Goal: Task Accomplishment & Management: Manage account settings

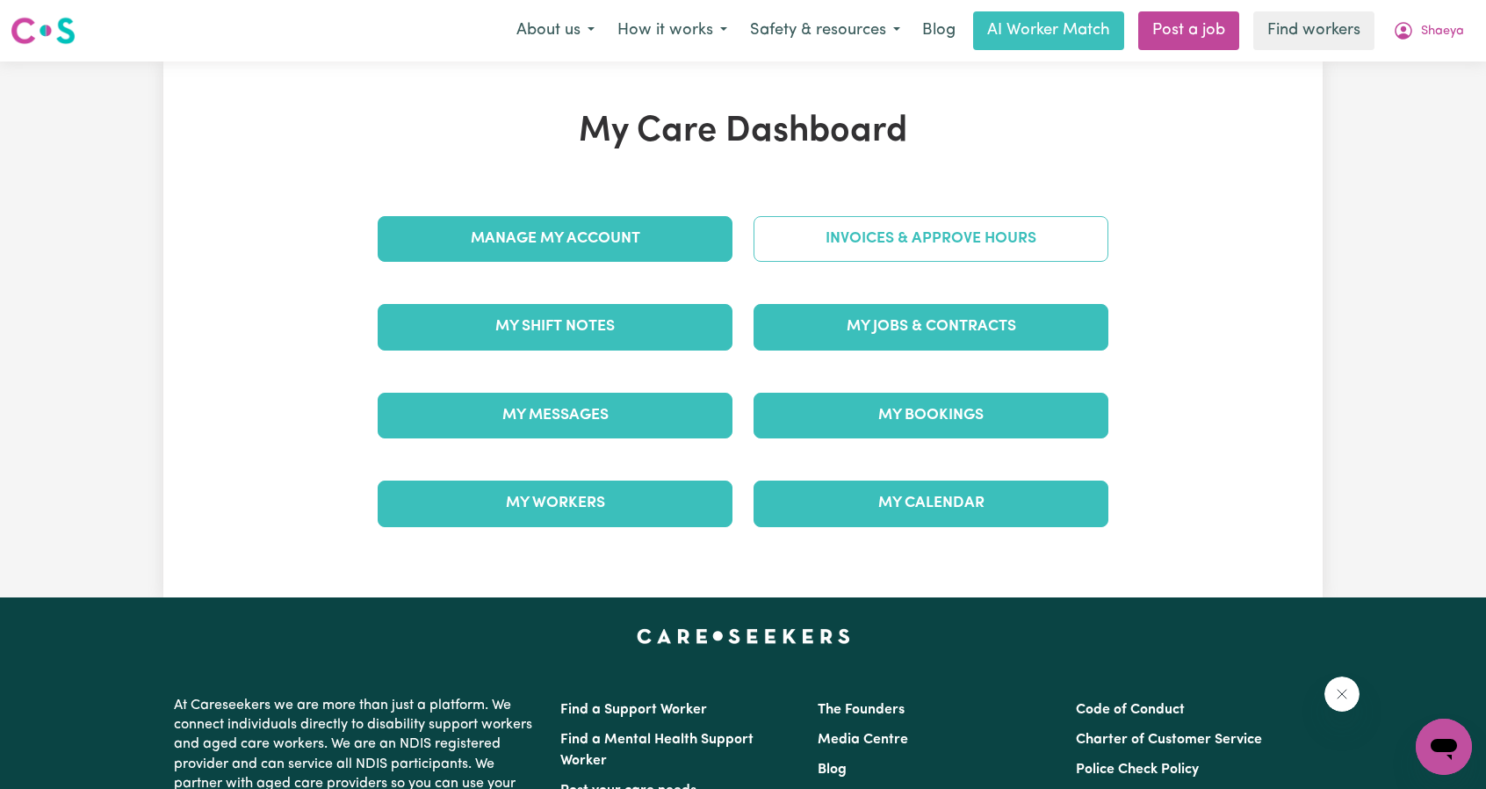
click at [832, 240] on link "Invoices & Approve Hours" at bounding box center [931, 239] width 355 height 46
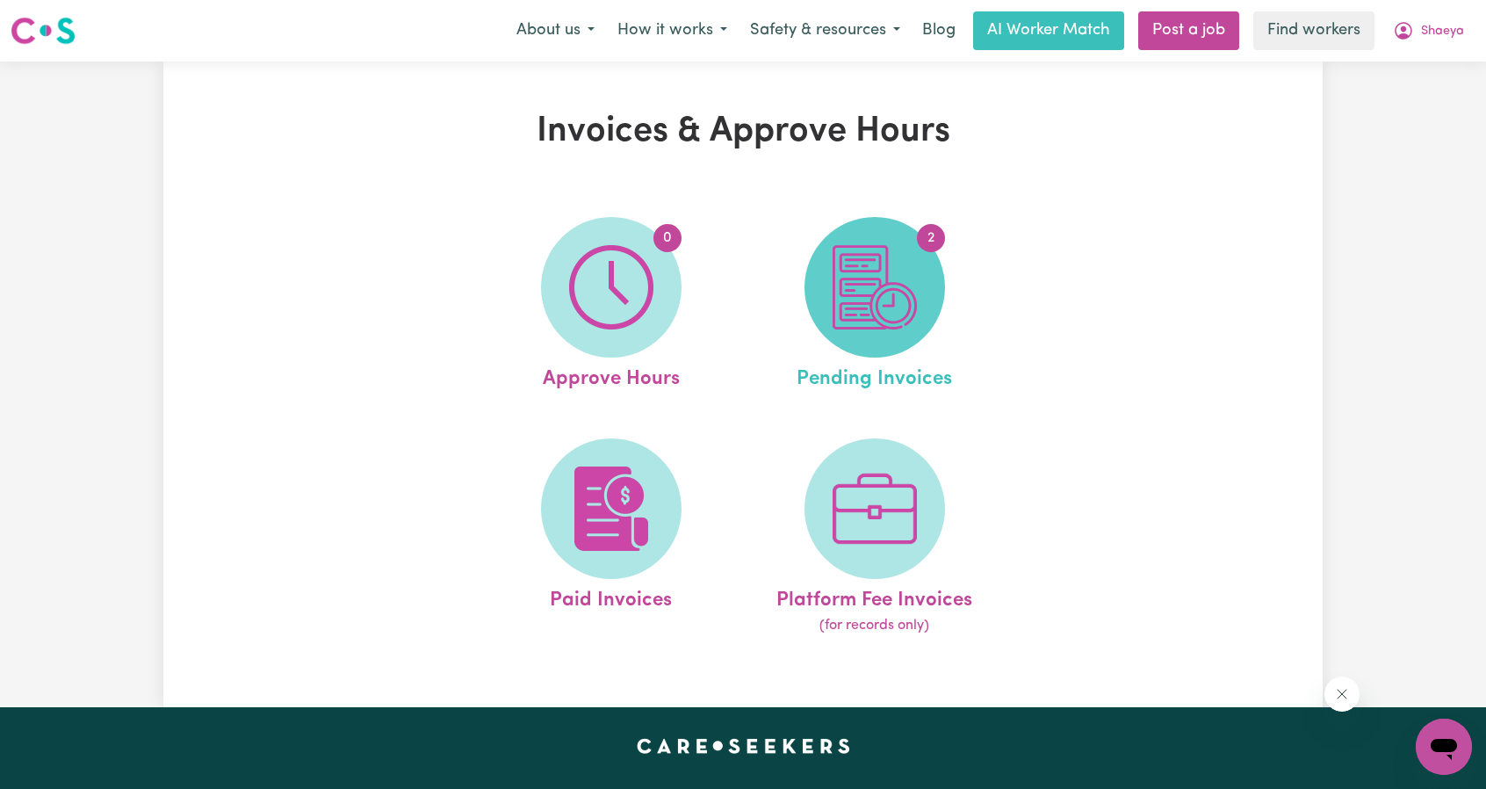
click at [889, 300] on img at bounding box center [875, 287] width 84 height 84
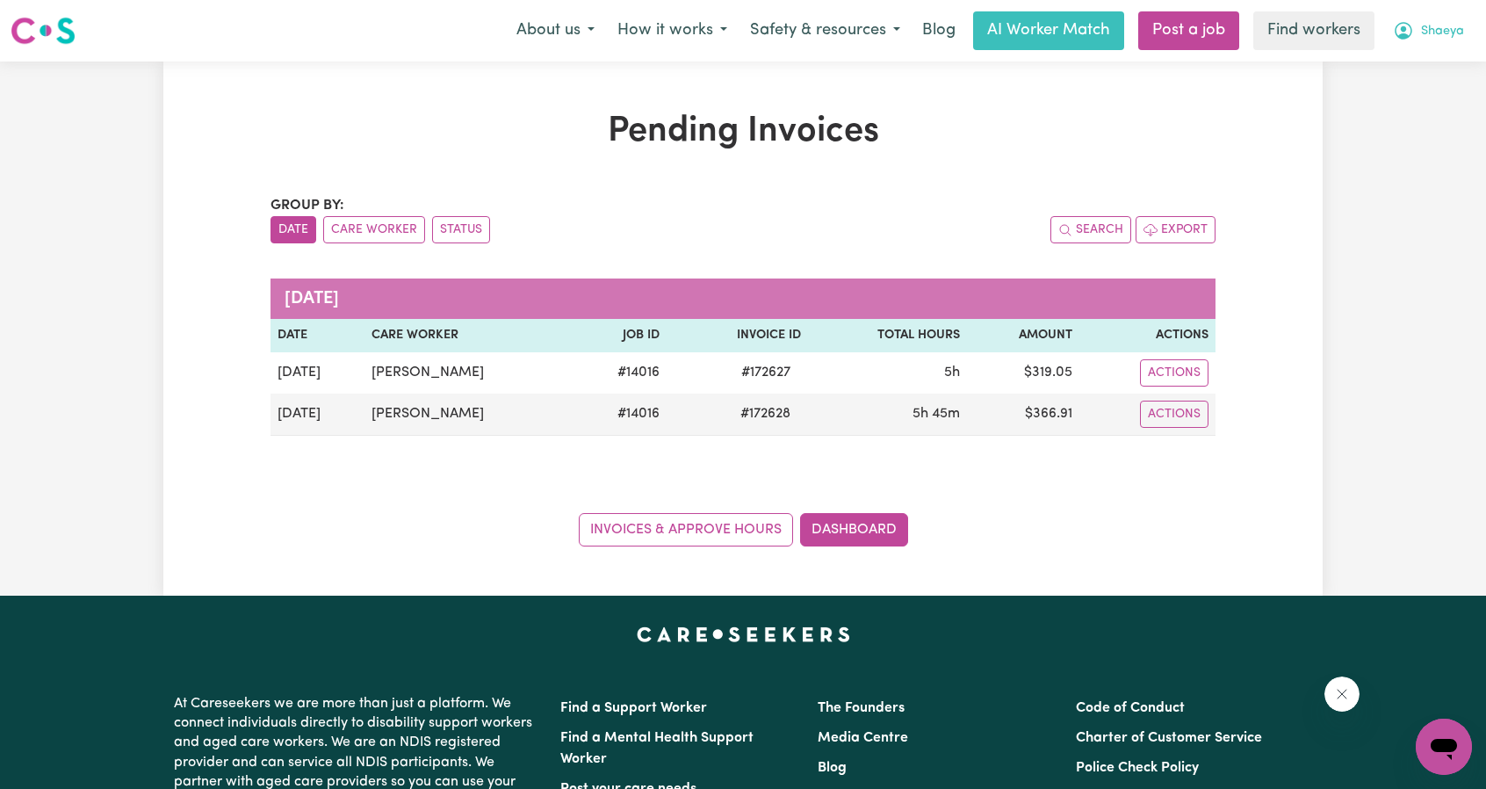
click at [1427, 28] on span "Shaeya" at bounding box center [1442, 31] width 43 height 19
click at [1387, 94] on link "Logout" at bounding box center [1405, 100] width 139 height 33
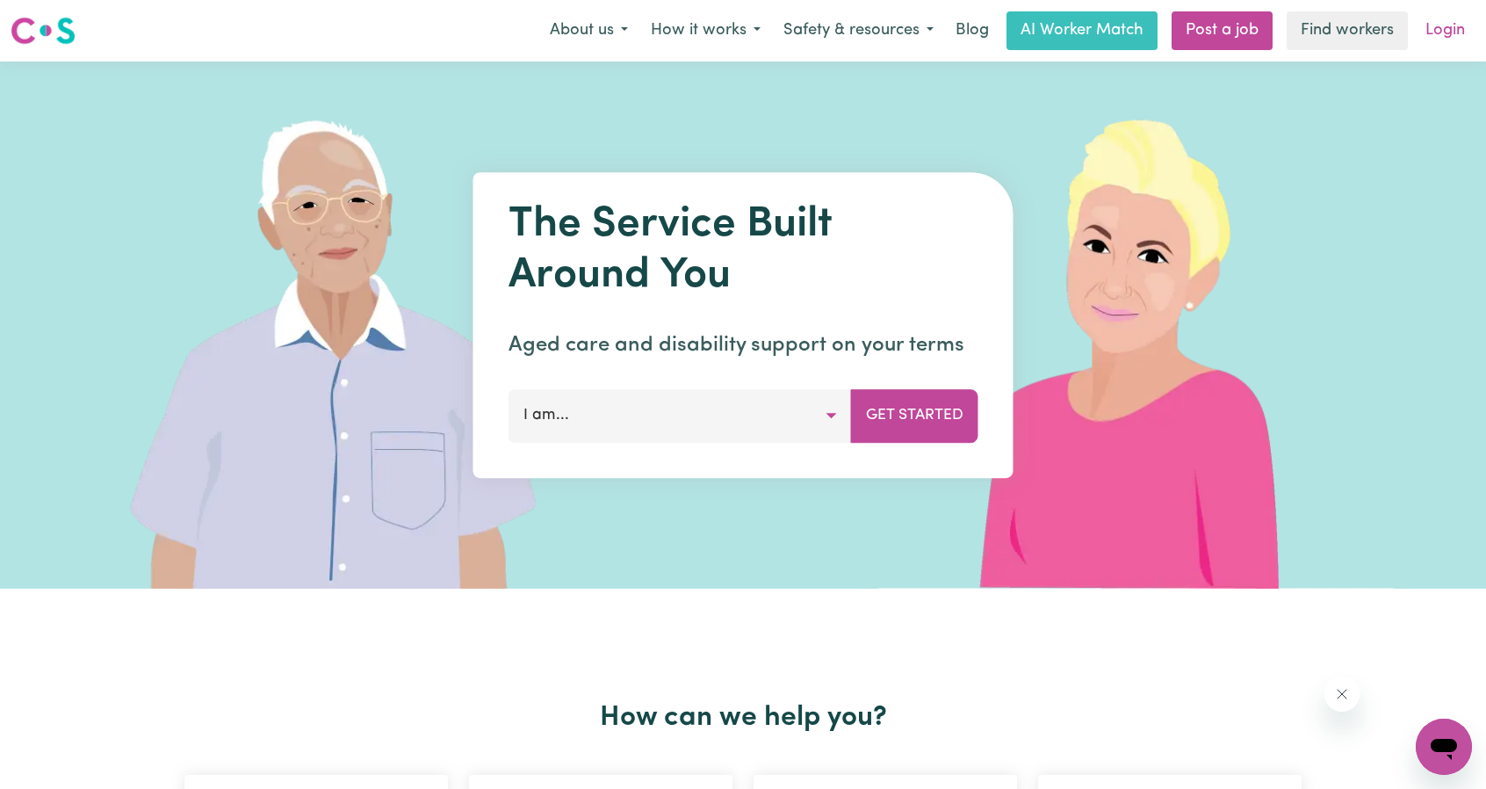
click at [1425, 34] on link "Login" at bounding box center [1445, 30] width 61 height 39
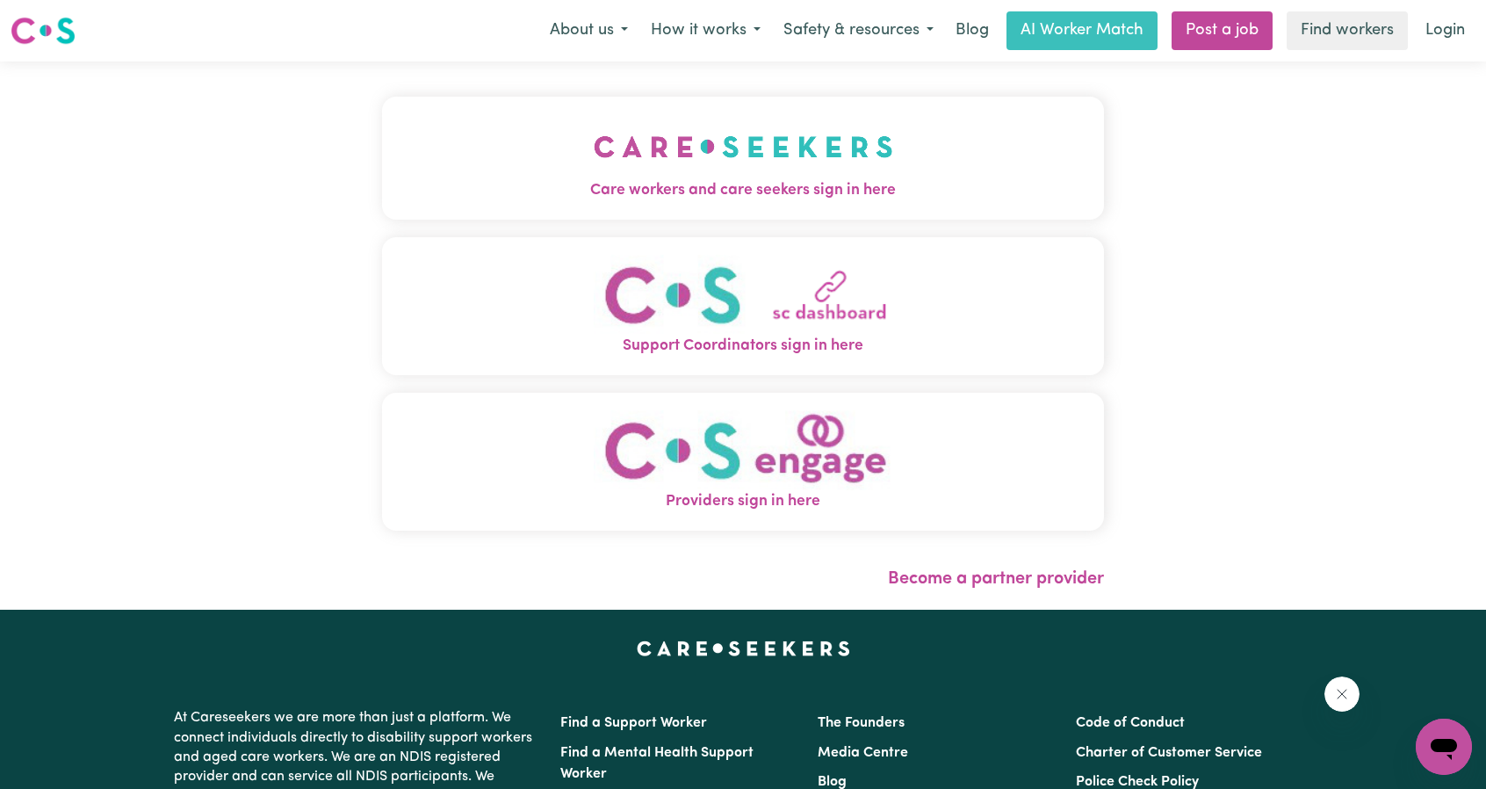
click at [675, 125] on img "Care workers and care seekers sign in here" at bounding box center [744, 146] width 300 height 65
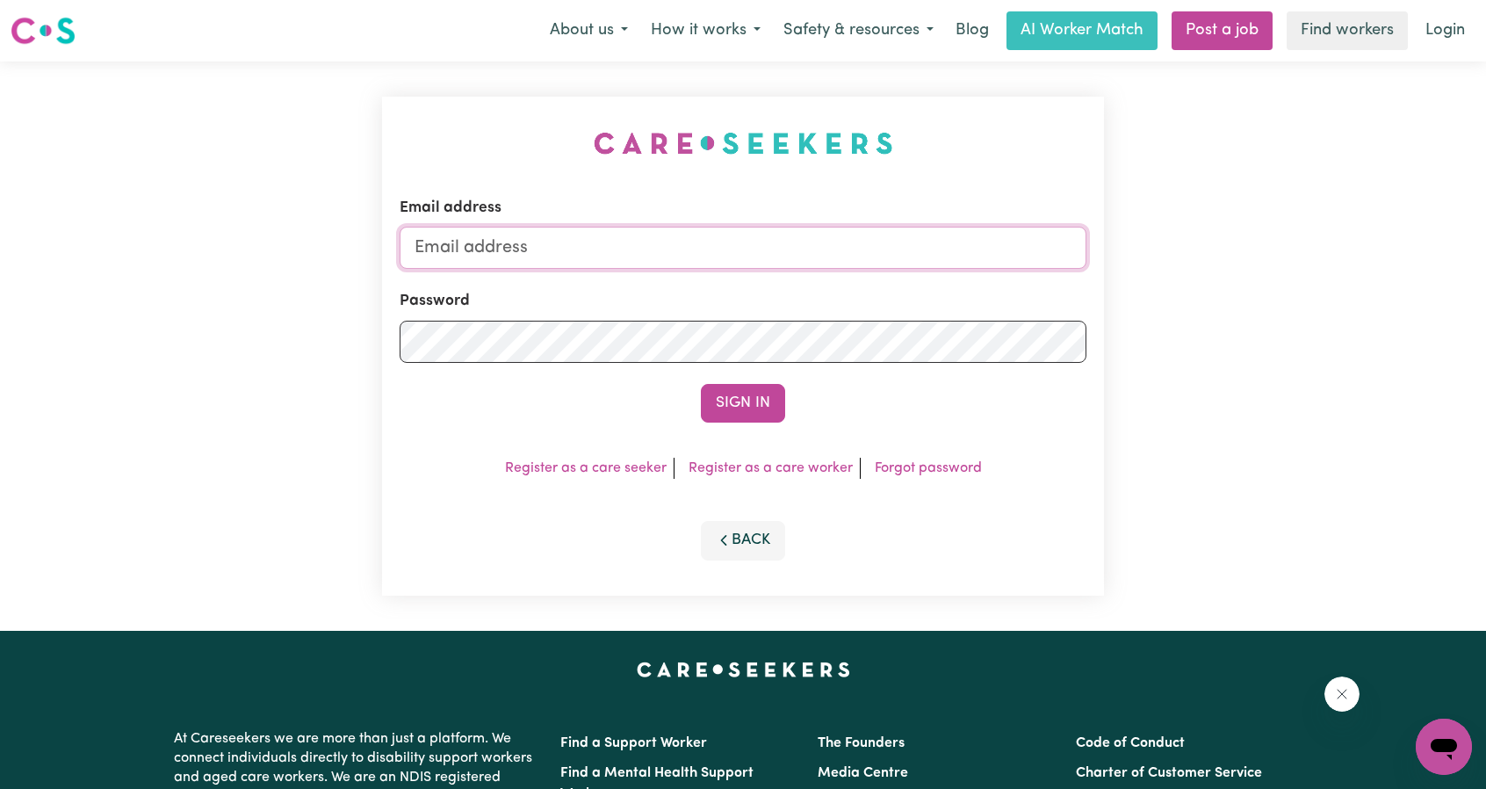
click at [611, 243] on input "Email address" at bounding box center [743, 248] width 687 height 42
drag, startPoint x: 504, startPoint y: 251, endPoint x: 812, endPoint y: 286, distance: 309.4
click at [799, 282] on form "Email address [EMAIL_ADDRESS][PERSON_NAME][DOMAIN_NAME] Password Sign In" at bounding box center [743, 310] width 687 height 226
type input "superuser~[EMAIL_ADDRESS][DOMAIN_NAME]"
click at [742, 380] on form "Email address superuser~[EMAIL_ADDRESS][DOMAIN_NAME] Password Sign In" at bounding box center [743, 310] width 687 height 226
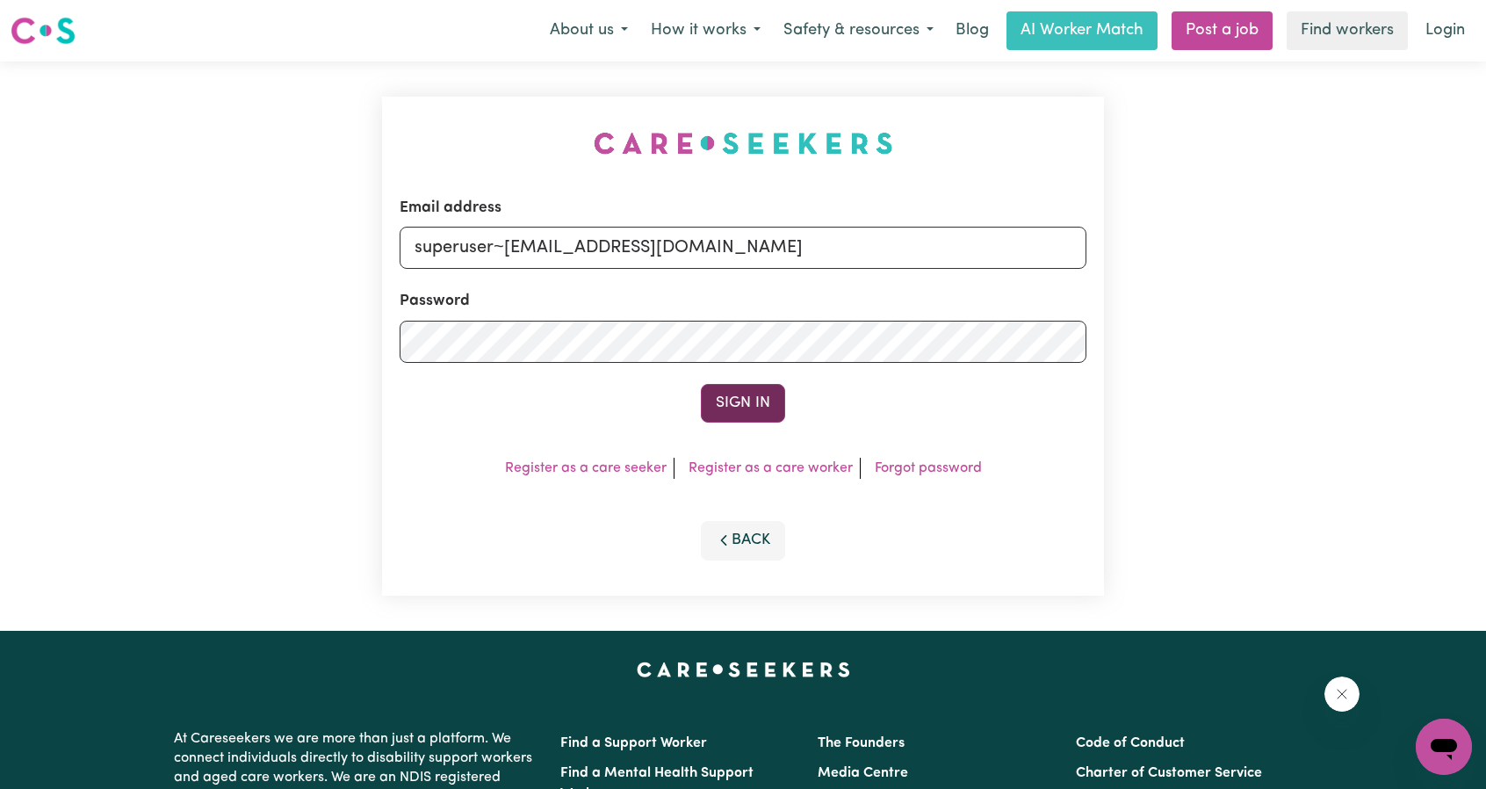
click at [768, 389] on button "Sign In" at bounding box center [743, 403] width 84 height 39
